Goal: Information Seeking & Learning: Learn about a topic

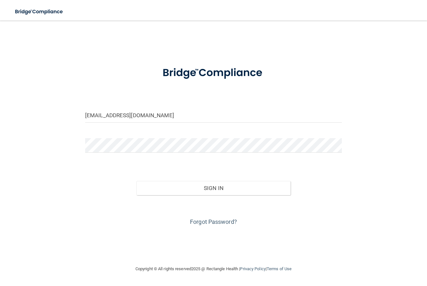
type input "[EMAIL_ADDRESS][DOMAIN_NAME]"
drag, startPoint x: 265, startPoint y: 197, endPoint x: 267, endPoint y: 192, distance: 4.9
click at [265, 197] on div "Forgot Password?" at bounding box center [213, 211] width 266 height 32
click at [268, 189] on button "Sign In" at bounding box center [213, 188] width 154 height 14
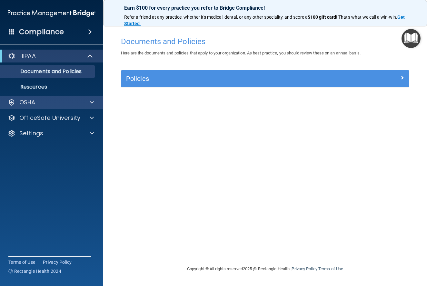
click at [92, 98] on div "OSHA" at bounding box center [51, 102] width 103 height 13
click at [191, 87] on div "Policies Select All (Unselect 0) Unselect All Print Selected (0) Acceptable Use…" at bounding box center [265, 82] width 298 height 25
click at [238, 76] on h5 "Policies" at bounding box center [229, 78] width 206 height 7
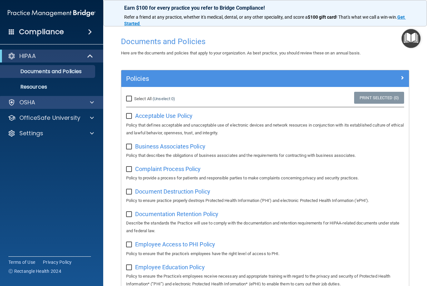
click at [80, 103] on div "OSHA" at bounding box center [43, 103] width 80 height 8
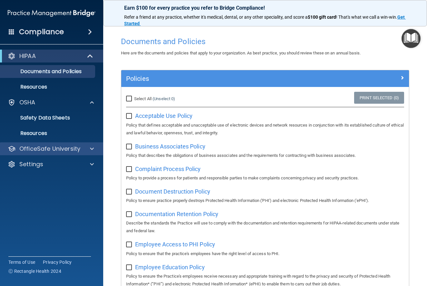
click at [73, 147] on p "OfficeSafe University" at bounding box center [49, 149] width 61 height 8
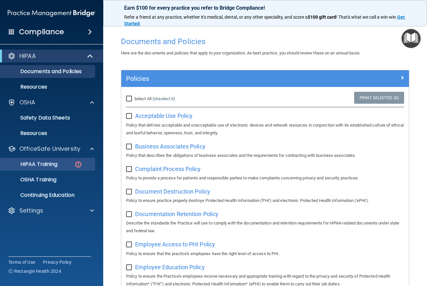
click at [71, 159] on link "HIPAA Training" at bounding box center [45, 164] width 102 height 13
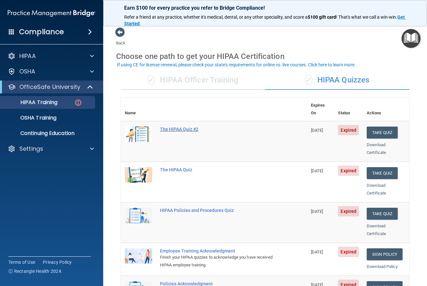
click at [173, 127] on div "The HIPAA Quiz #2" at bounding box center [217, 129] width 115 height 5
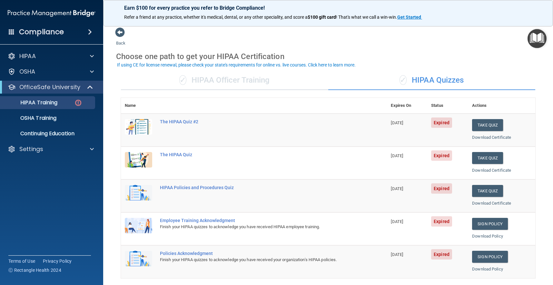
click at [257, 78] on div "✓ HIPAA Officer Training" at bounding box center [224, 80] width 207 height 19
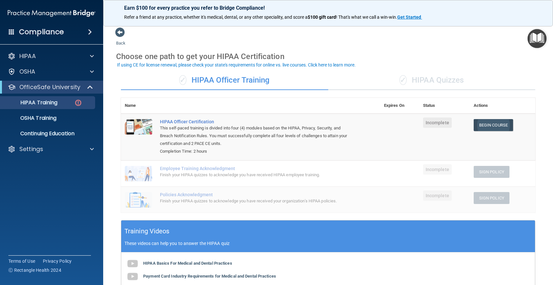
click at [426, 122] on link "Begin Course" at bounding box center [492, 125] width 39 height 12
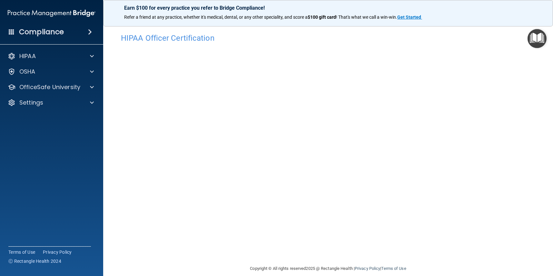
scroll to position [3, 0]
